Goal: Information Seeking & Learning: Learn about a topic

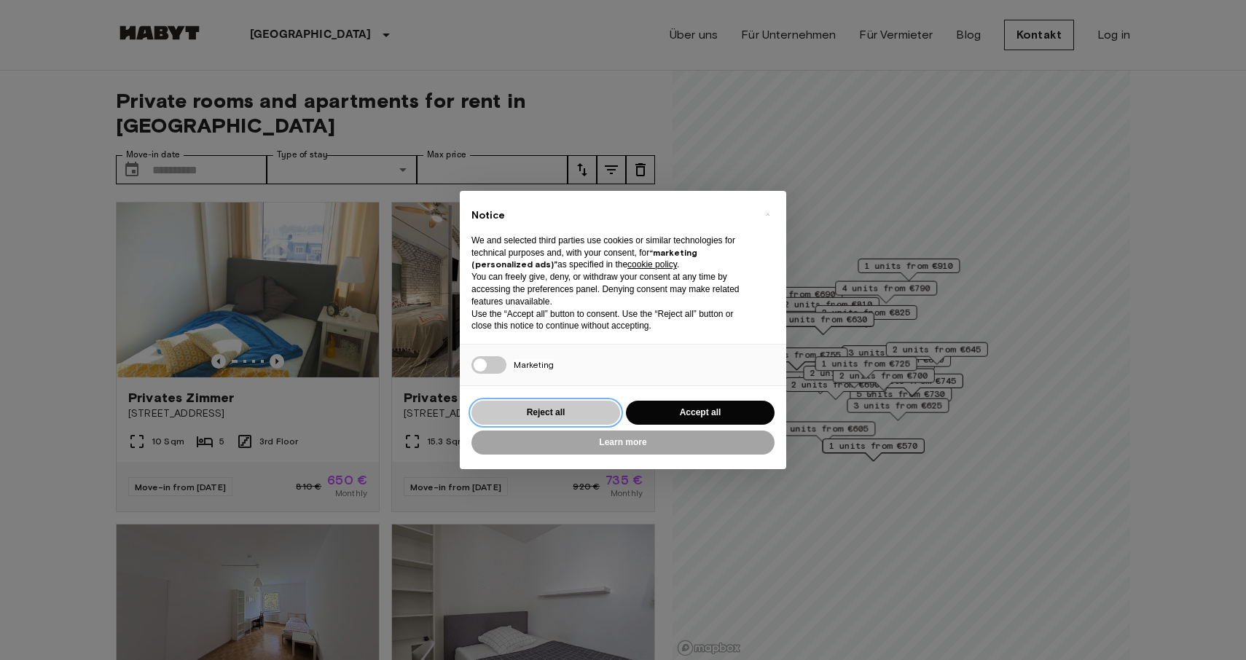
click at [571, 414] on button "Reject all" at bounding box center [545, 413] width 149 height 24
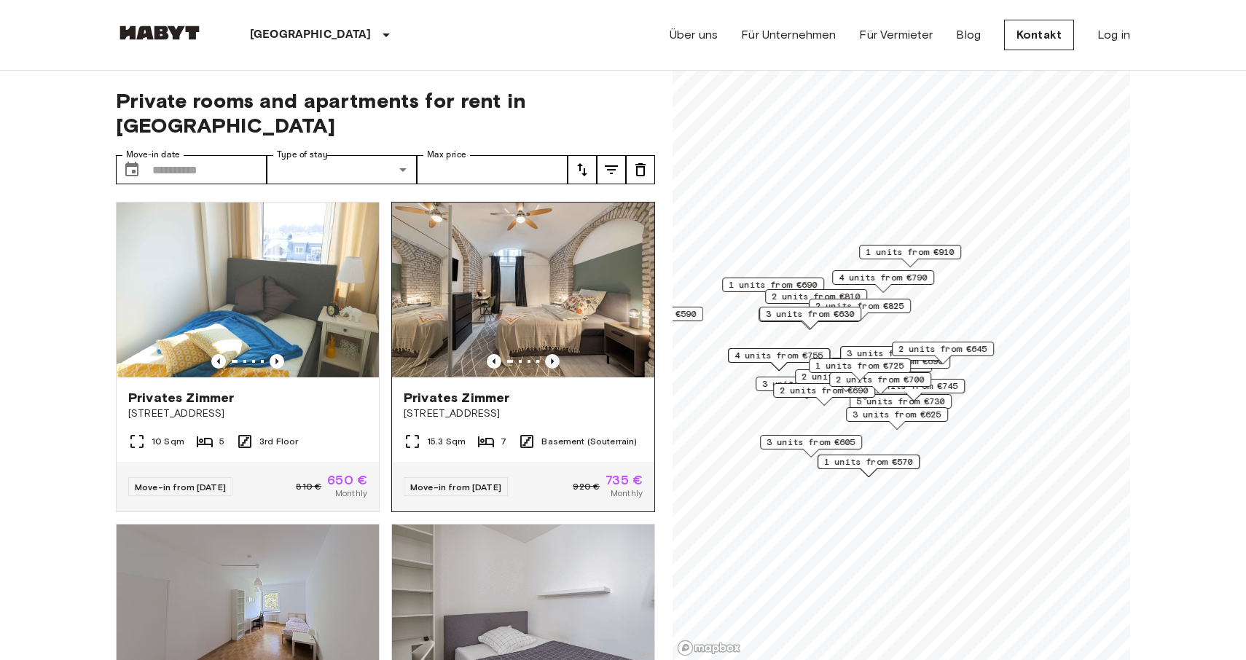
click at [551, 358] on icon "Previous image" at bounding box center [552, 361] width 3 height 6
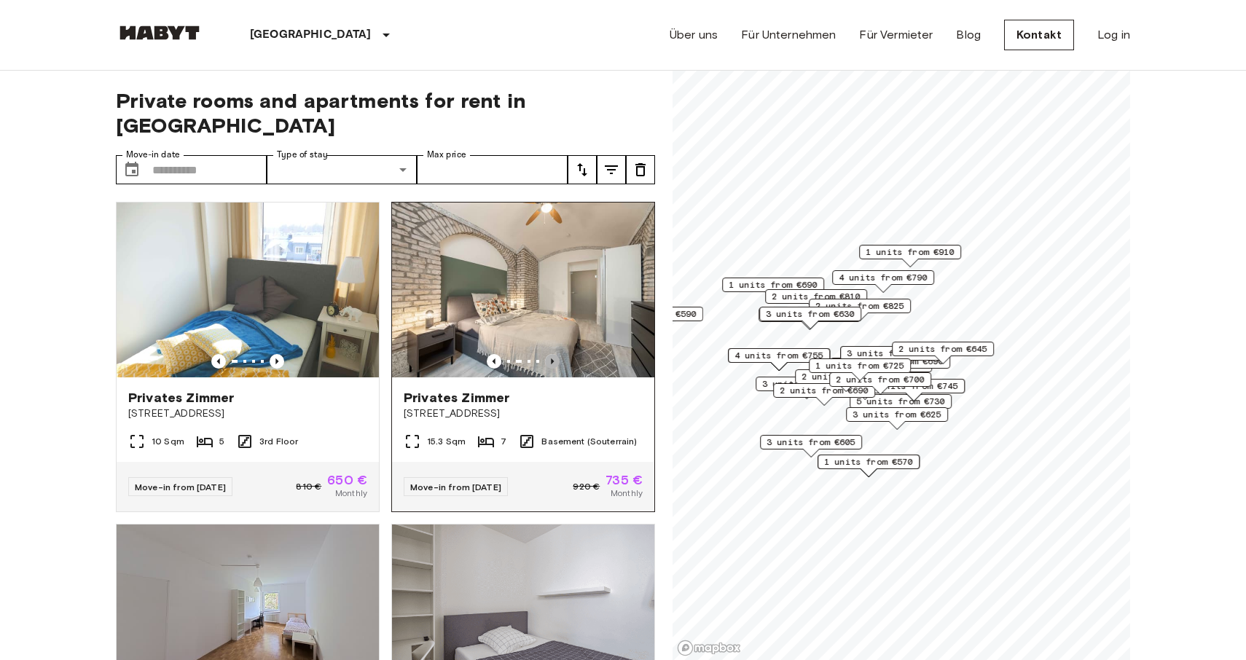
click at [551, 354] on icon "Previous image" at bounding box center [552, 361] width 15 height 15
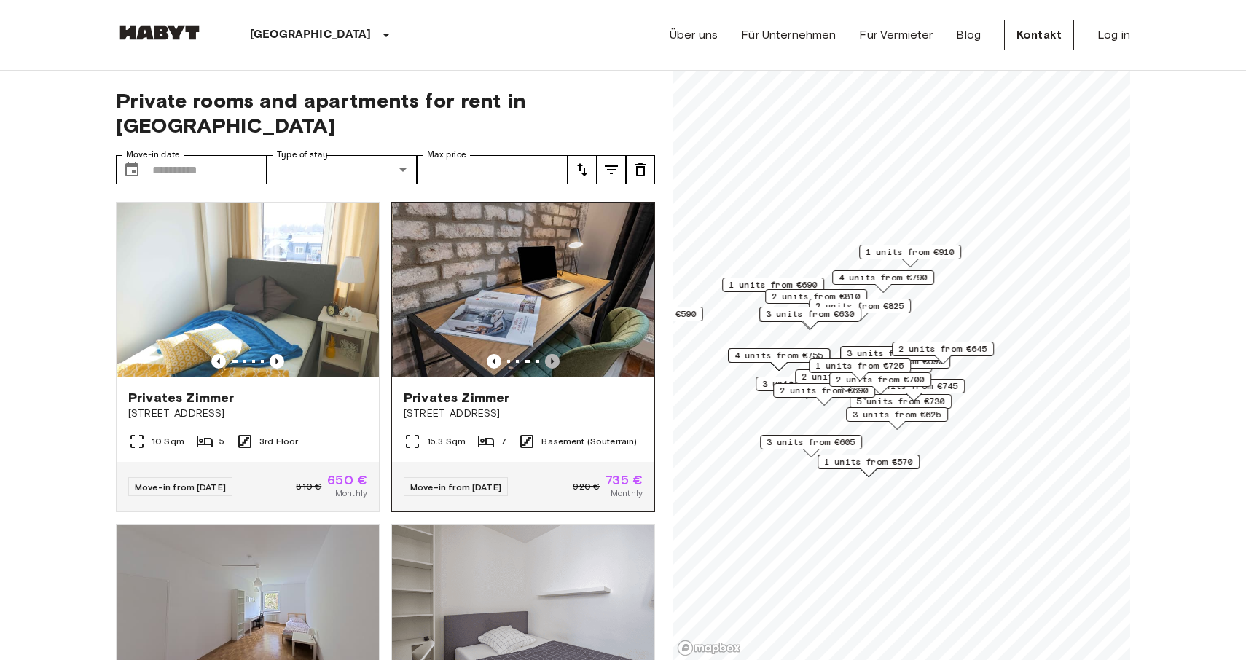
click at [551, 354] on icon "Previous image" at bounding box center [552, 361] width 15 height 15
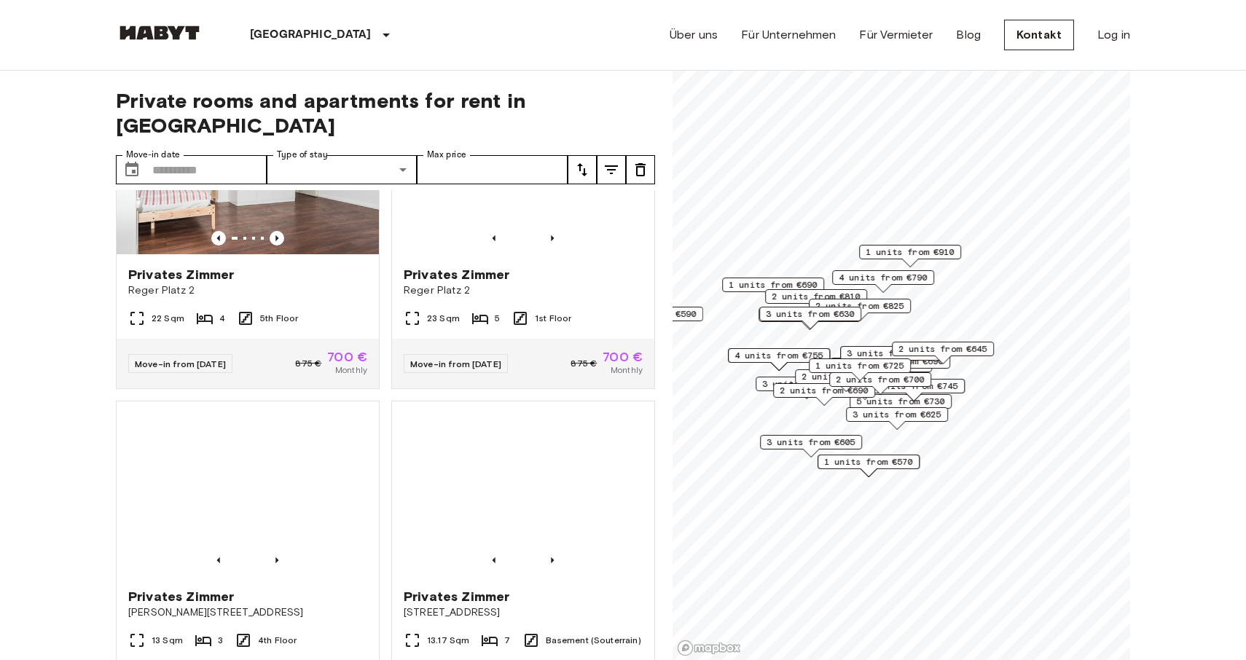
scroll to position [2702, 0]
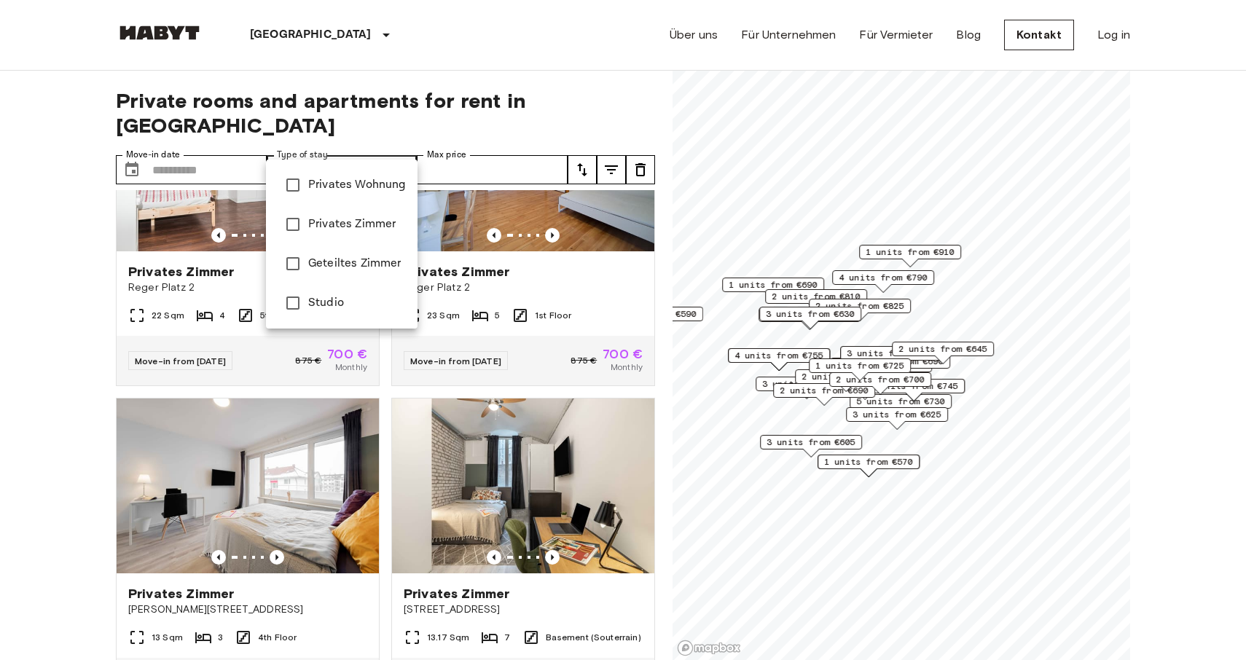
click at [358, 182] on span "Privates Wohnung" at bounding box center [357, 184] width 98 height 17
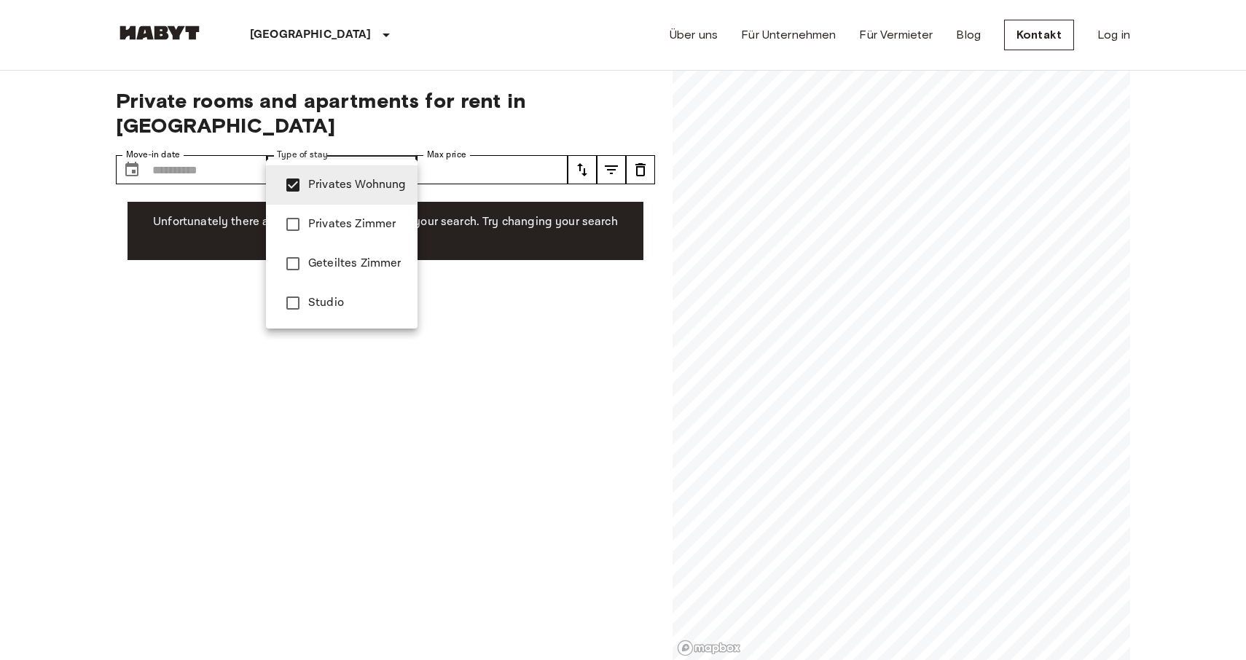
click at [583, 250] on div at bounding box center [623, 330] width 1246 height 660
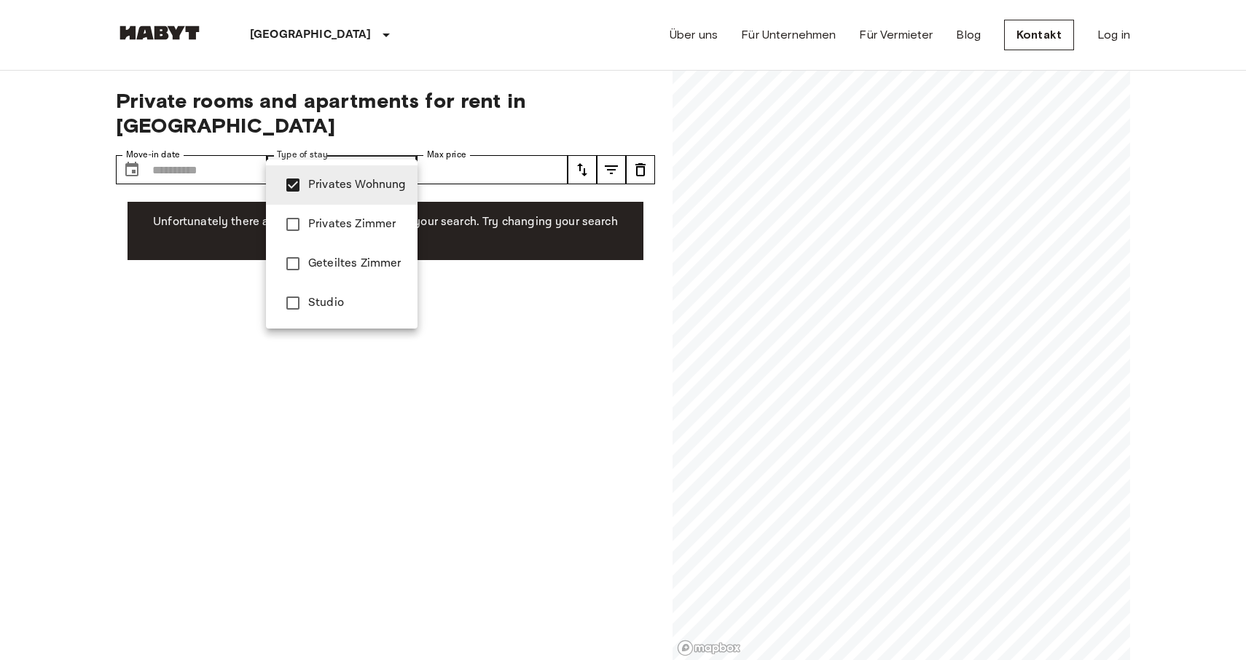
click at [347, 302] on span "Studio" at bounding box center [357, 302] width 98 height 17
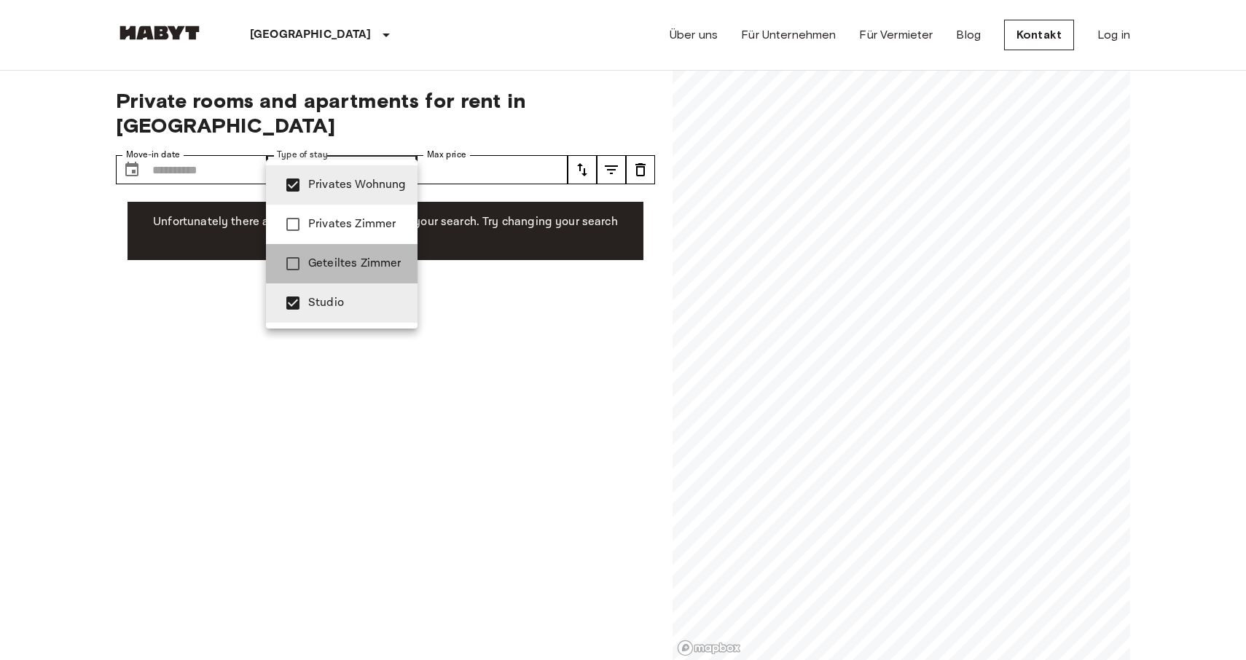
click at [358, 259] on span "Geteiltes Zimmer" at bounding box center [357, 263] width 98 height 17
type input "**********"
click at [556, 314] on div at bounding box center [623, 330] width 1246 height 660
